Goal: Task Accomplishment & Management: Use online tool/utility

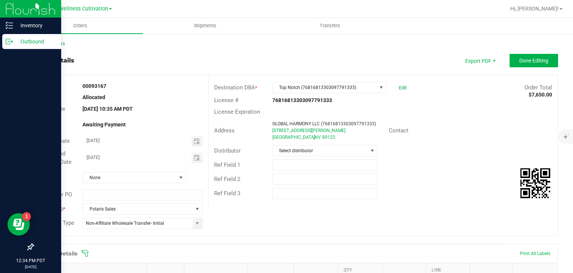
click at [13, 47] on div "Outbound" at bounding box center [31, 41] width 59 height 15
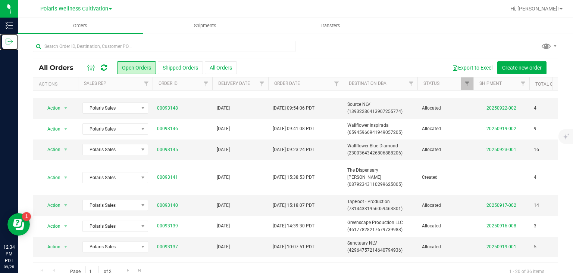
scroll to position [281, 0]
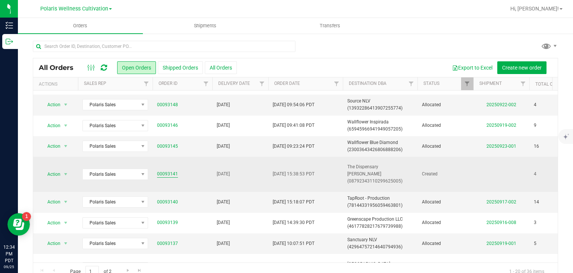
click at [167, 170] on link "00093141" at bounding box center [167, 173] width 21 height 7
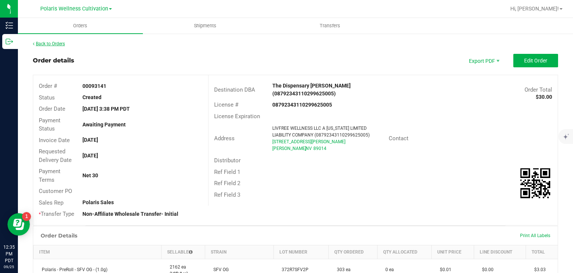
click at [62, 44] on link "Back to Orders" at bounding box center [49, 43] width 32 height 5
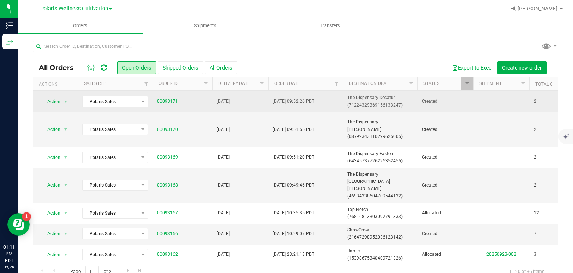
scroll to position [64, 0]
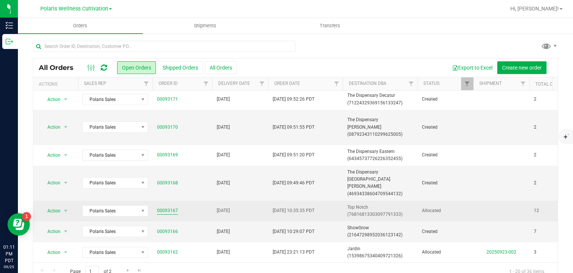
click at [167, 207] on link "00093167" at bounding box center [167, 210] width 21 height 7
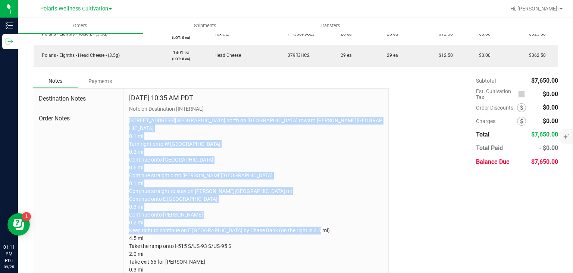
scroll to position [540, 0]
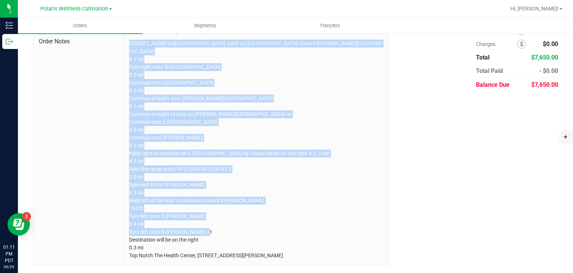
drag, startPoint x: 129, startPoint y: 118, endPoint x: 299, endPoint y: 282, distance: 236.1
click at [299, 272] on html "Inventory Outbound 01:11 PM PDT [DATE] 09/25 Polaris Wellness Cultivation Polar…" at bounding box center [286, 136] width 573 height 273
copy p "[STREET_ADDRESS][GEOGRAPHIC_DATA] north on [GEOGRAPHIC_DATA] toward [PERSON_NAM…"
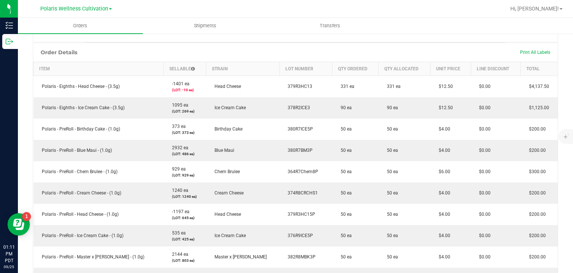
scroll to position [158, 0]
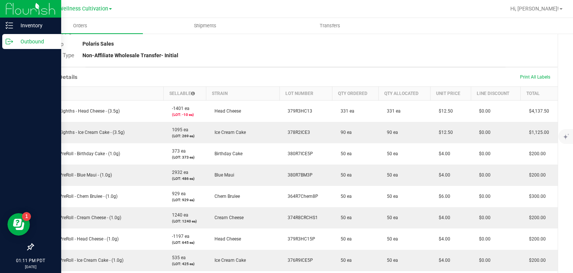
click at [10, 46] on div "Outbound" at bounding box center [31, 41] width 59 height 15
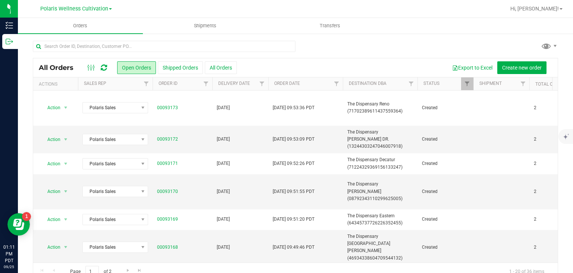
click at [339, 265] on td "[DATE] 10:35:35 PDT" at bounding box center [305, 275] width 75 height 21
click at [284, 71] on button "Create shipment" at bounding box center [274, 67] width 48 height 13
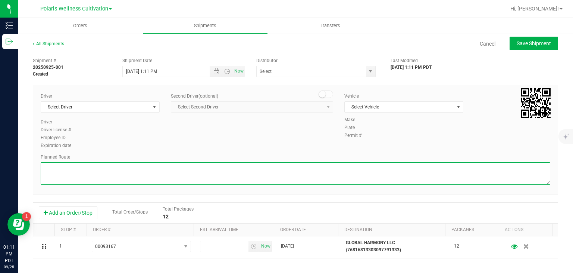
paste textarea "[STREET_ADDRESS][GEOGRAPHIC_DATA] north on [GEOGRAPHIC_DATA] toward [PERSON_NAM…"
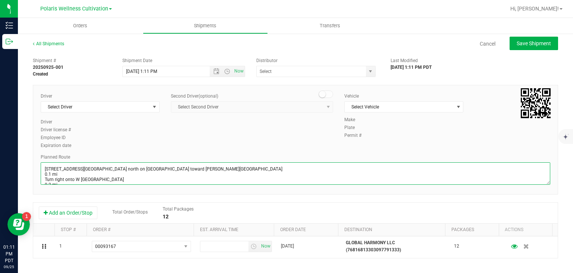
click at [234, 169] on textarea at bounding box center [296, 173] width 510 height 22
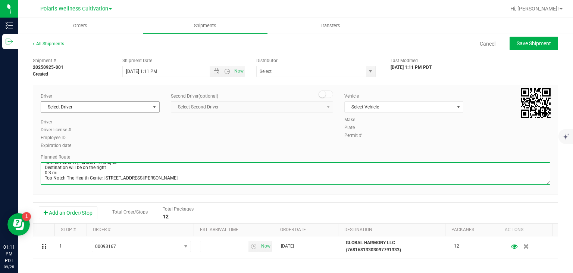
type textarea "[STREET_ADDRESS][GEOGRAPHIC_DATA] north on [GEOGRAPHIC_DATA] toward [PERSON_NAM…"
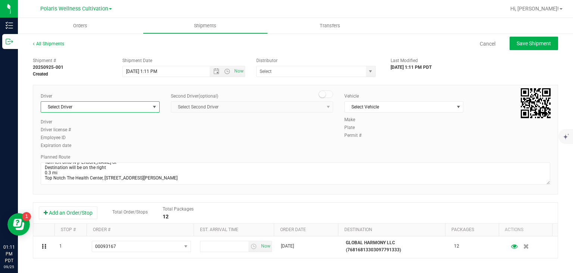
click at [152, 106] on span "select" at bounding box center [155, 107] width 6 height 6
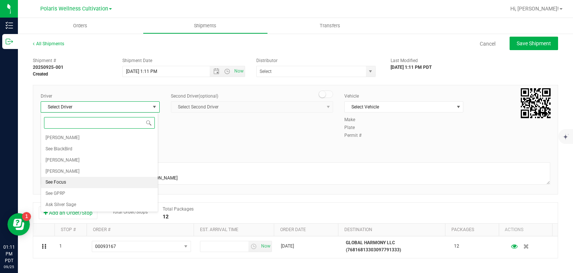
click at [90, 178] on li "See Focus" at bounding box center [99, 182] width 117 height 11
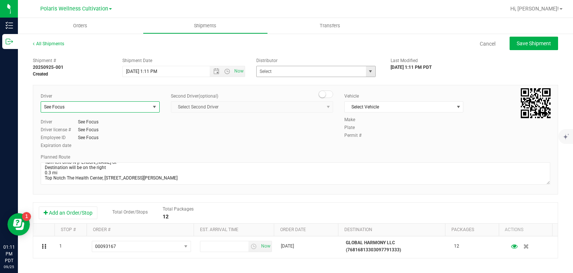
click at [371, 70] on span "select" at bounding box center [370, 71] width 9 height 10
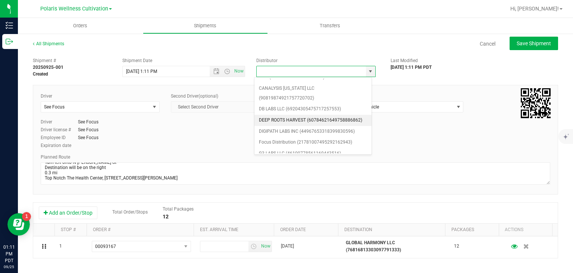
scroll to position [19, 0]
click at [297, 139] on li "Focus Distribution (21781007495292162943)" at bounding box center [313, 140] width 117 height 11
type input "Focus Distribution (21781007495292162943)"
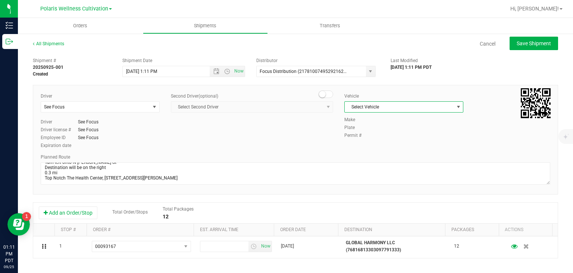
click at [405, 108] on span "Select Vehicle" at bounding box center [399, 107] width 109 height 10
click at [386, 143] on li "See Focus" at bounding box center [400, 141] width 117 height 11
click at [213, 75] on span "Now" at bounding box center [227, 71] width 35 height 10
click at [214, 71] on span "Open the date view" at bounding box center [217, 71] width 6 height 6
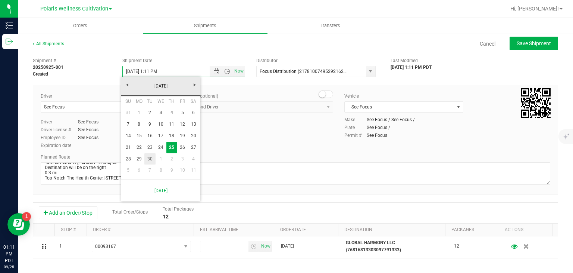
click at [151, 156] on link "30" at bounding box center [149, 159] width 11 height 12
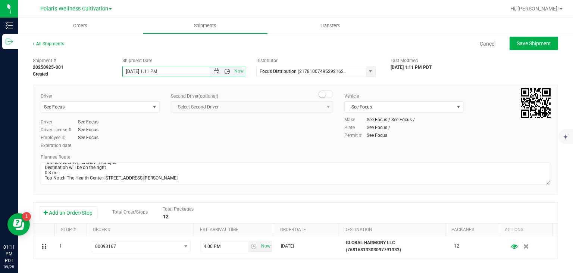
click at [224, 69] on span "Open the time view" at bounding box center [227, 71] width 6 height 6
click at [153, 138] on li "9:00 AM" at bounding box center [182, 140] width 120 height 10
click at [517, 44] on span "Save Shipment" at bounding box center [534, 43] width 34 height 6
type input "[DATE] 4:00 PM"
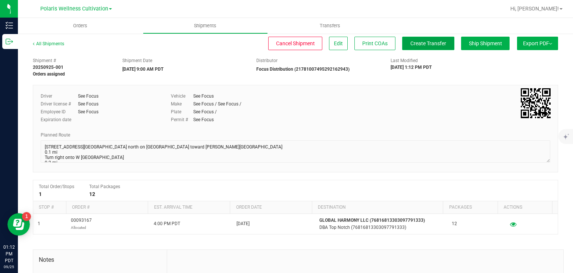
click at [411, 41] on span "Create Transfer" at bounding box center [429, 43] width 36 height 6
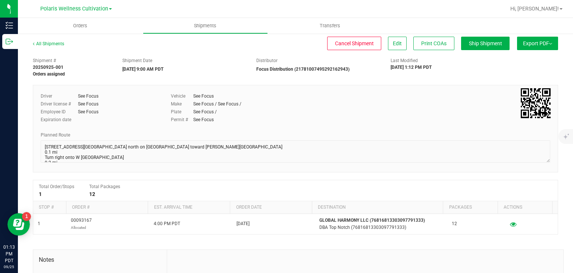
click at [371, 112] on div "Plate See Focus /" at bounding box center [274, 111] width 206 height 7
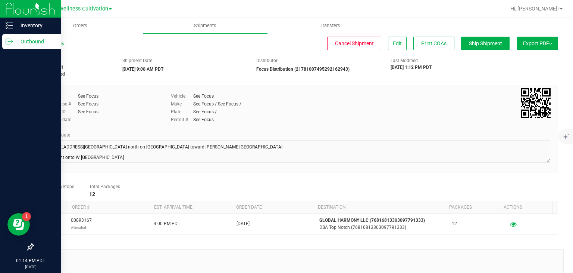
click at [16, 42] on p "Outbound" at bounding box center [35, 41] width 45 height 9
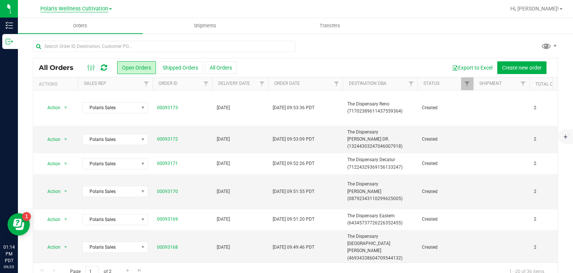
click at [106, 7] on span "Polaris Wellness Cultivation" at bounding box center [74, 9] width 68 height 7
click at [96, 38] on link "Polaris Wellness Production" at bounding box center [76, 36] width 109 height 10
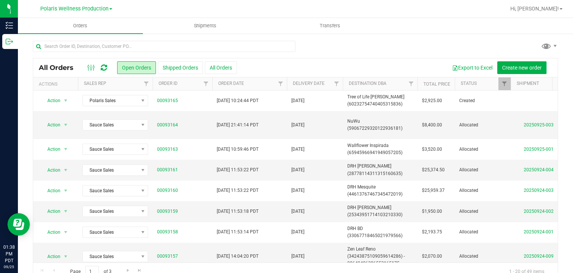
click at [109, 8] on link "Polaris Wellness Production" at bounding box center [76, 8] width 72 height 7
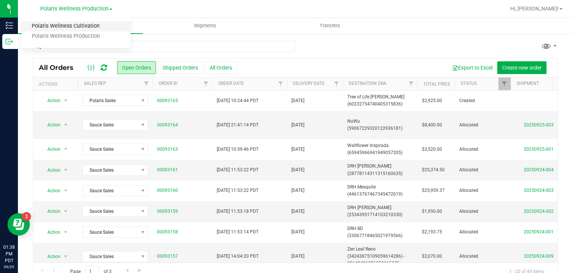
click at [105, 22] on link "Polaris Wellness Cultivation" at bounding box center [76, 26] width 109 height 10
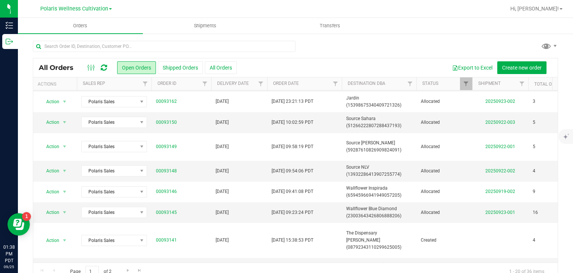
scroll to position [0, 1]
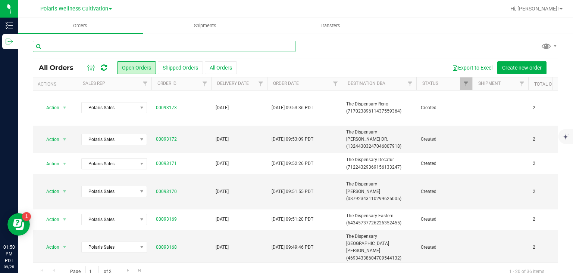
click at [105, 50] on input "text" at bounding box center [164, 46] width 263 height 11
type input "wallflower"
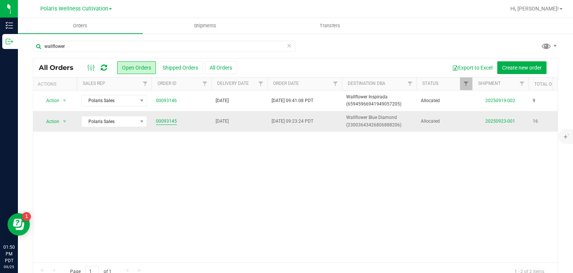
click at [162, 122] on link "00093145" at bounding box center [166, 121] width 21 height 7
